Goal: Transaction & Acquisition: Purchase product/service

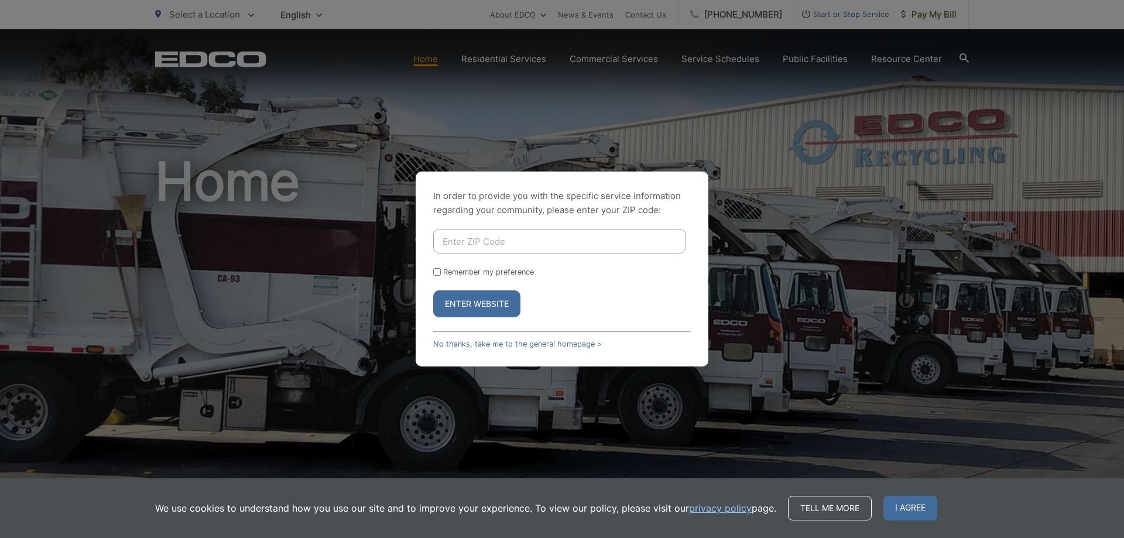
click at [477, 269] on form "Remember my preference Enter Website" at bounding box center [561, 273] width 257 height 88
click at [502, 270] on label "Remember my preference" at bounding box center [488, 271] width 91 height 9
click at [445, 266] on form "Remember my preference Enter Website" at bounding box center [561, 273] width 257 height 88
click at [432, 272] on div "In order to provide you with the specific service information regarding your co…" at bounding box center [561, 268] width 293 height 195
click at [436, 270] on input "Remember my preference" at bounding box center [437, 272] width 8 height 8
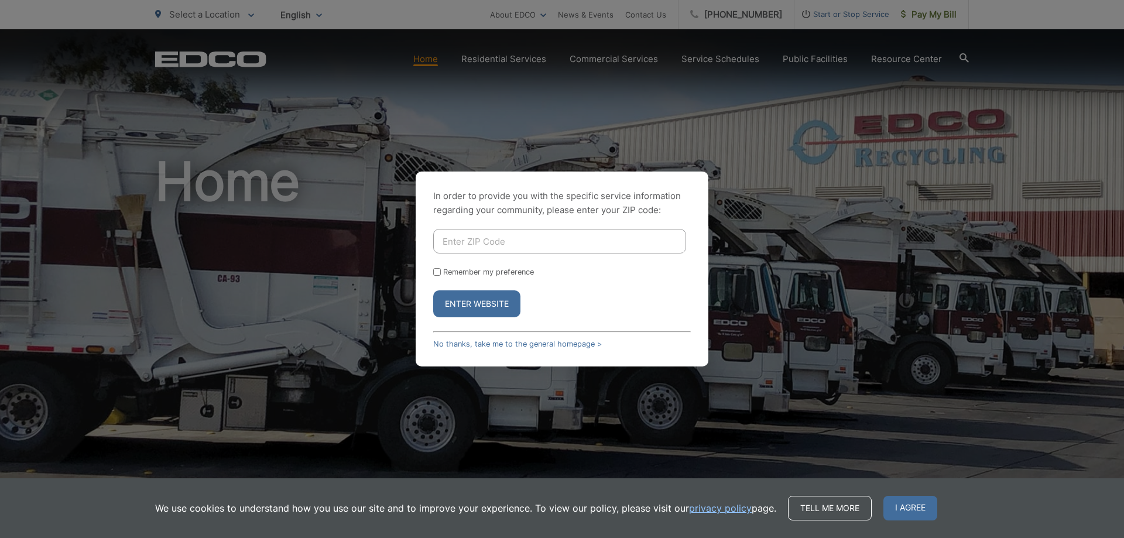
checkbox input "true"
click at [500, 240] on input "Enter ZIP Code" at bounding box center [559, 241] width 253 height 25
type input "92064"
click at [486, 300] on button "Enter Website" at bounding box center [476, 303] width 87 height 27
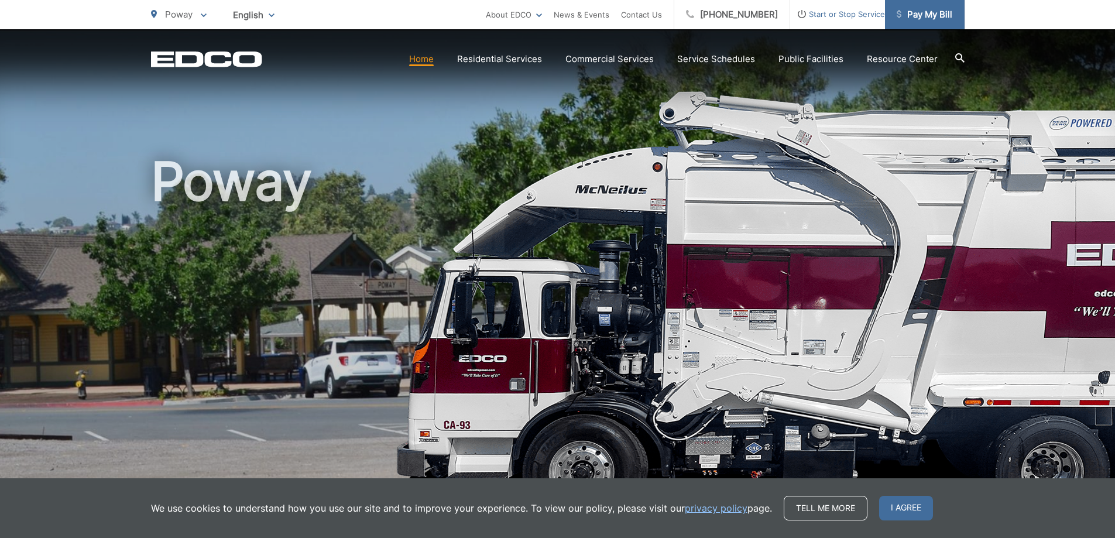
click at [926, 9] on span "Pay My Bill" at bounding box center [924, 15] width 56 height 14
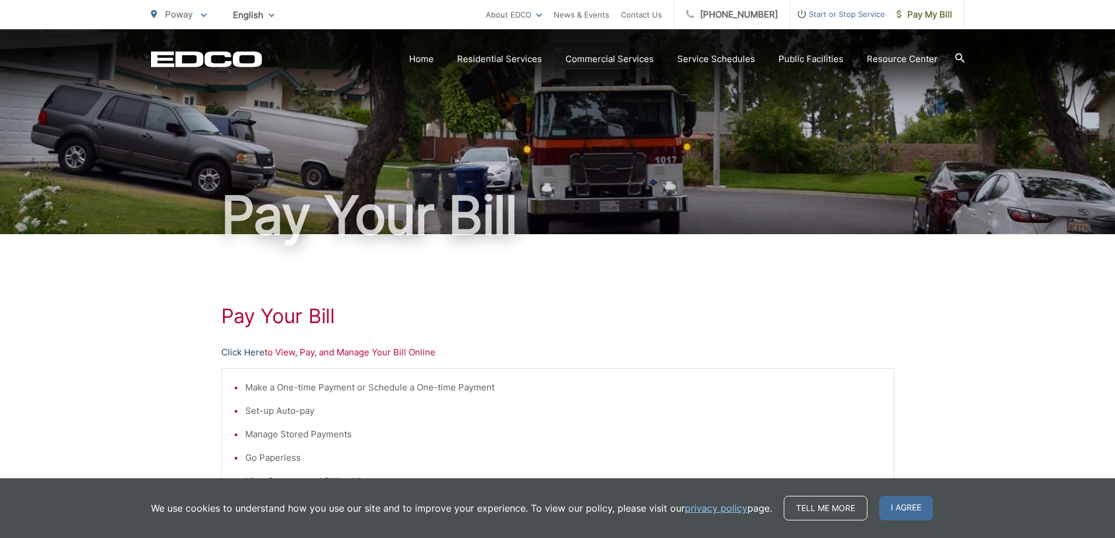
click at [260, 355] on link "Click Here" at bounding box center [242, 352] width 43 height 14
